Goal: Task Accomplishment & Management: Complete application form

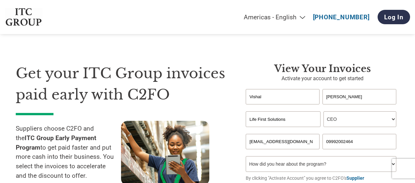
select select "CEO"
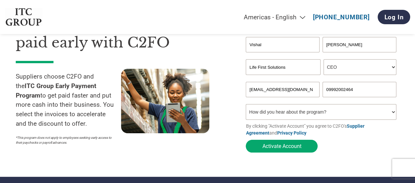
scroll to position [66, 0]
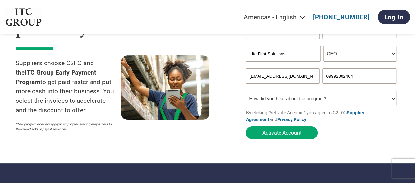
click at [328, 75] on input "09992002464" at bounding box center [359, 76] width 73 height 15
type input "9992002464"
click at [295, 77] on input "[EMAIL_ADDRESS][DOMAIN_NAME]" at bounding box center [282, 76] width 73 height 15
drag, startPoint x: 296, startPoint y: 77, endPoint x: 245, endPoint y: 75, distance: 50.2
click at [246, 75] on input "[EMAIL_ADDRESS][DOMAIN_NAME]" at bounding box center [282, 76] width 73 height 15
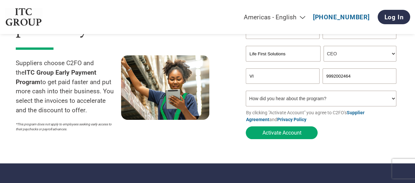
type input "V"
type input "[EMAIL_ADDRESS][DOMAIN_NAME]"
click at [359, 147] on section "Get your ITC Group invoices paid early with C2FO Suppliers choose C2FO and the …" at bounding box center [207, 62] width 415 height 203
click at [394, 99] on select "How did you hear about the program? Received a letter Email Social Media Online…" at bounding box center [321, 99] width 150 height 16
select select "Email"
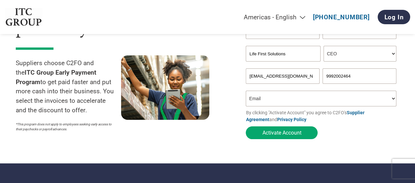
click at [246, 93] on select "How did you hear about the program? Received a letter Email Social Media Online…" at bounding box center [321, 99] width 150 height 16
click at [348, 135] on form "[PERSON_NAME] Invalid first name or first name is too long Invalid last name or…" at bounding box center [323, 83] width 154 height 119
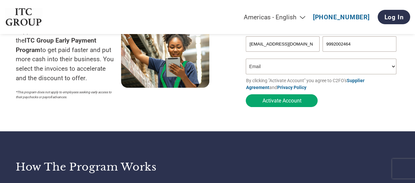
scroll to position [98, 0]
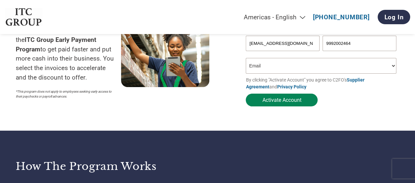
click at [287, 103] on button "Activate Account" at bounding box center [282, 100] width 72 height 13
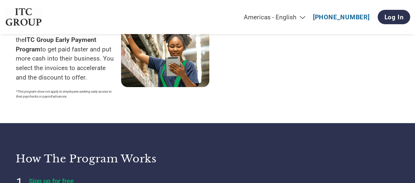
scroll to position [0, 0]
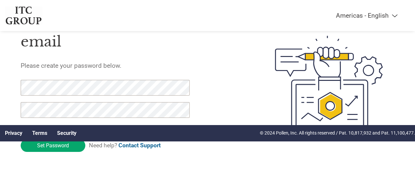
scroll to position [45, 0]
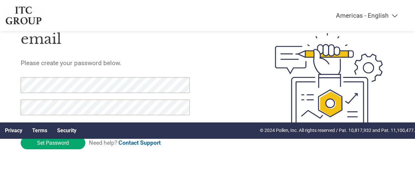
click at [206, 162] on div "Thank you for verifying your email Please create your password below. Password …" at bounding box center [133, 82] width 224 height 169
click at [54, 145] on input "Set Password" at bounding box center [53, 143] width 65 height 13
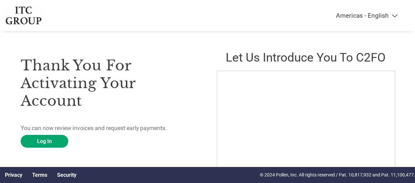
click at [105, 145] on div "Thank you for activating your account You can now review invoices and request e…" at bounding box center [110, 132] width 178 height 179
click at [41, 142] on link "Log In" at bounding box center [45, 141] width 48 height 13
